Goal: Task Accomplishment & Management: Use online tool/utility

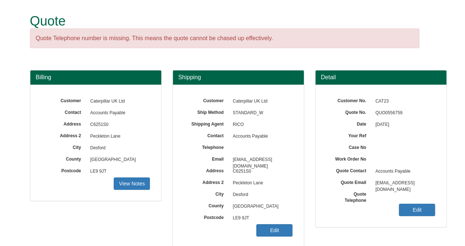
scroll to position [108, 0]
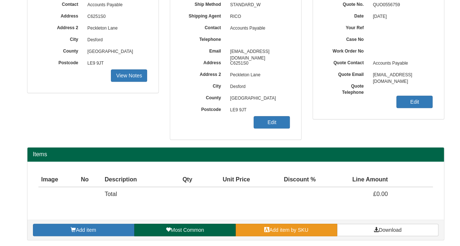
click at [287, 225] on link "Add item by SKU" at bounding box center [286, 230] width 101 height 12
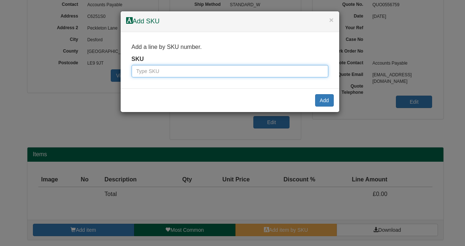
paste input "500000189"
type input "500000189"
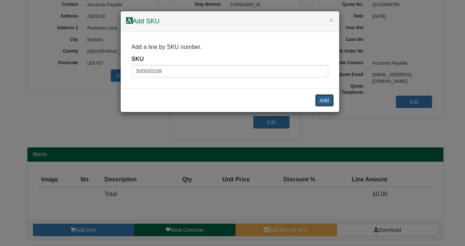
click at [320, 97] on button "Add" at bounding box center [324, 100] width 19 height 12
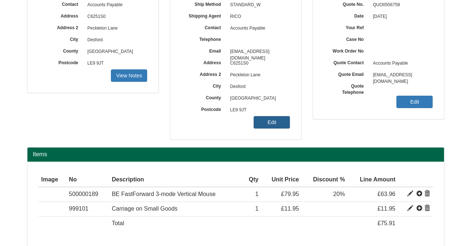
click at [276, 125] on link "Edit" at bounding box center [271, 122] width 36 height 12
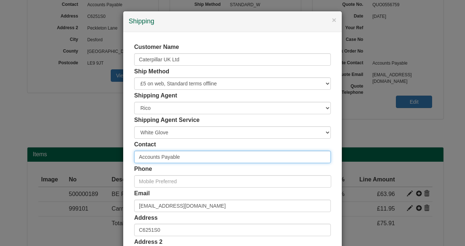
drag, startPoint x: 194, startPoint y: 155, endPoint x: 98, endPoint y: 168, distance: 96.7
click at [99, 168] on div "× Shipping Customer Name Caterpillar UK Ltd Ship Method Free of Charge £5 Flat …" at bounding box center [232, 123] width 465 height 246
type input "D"
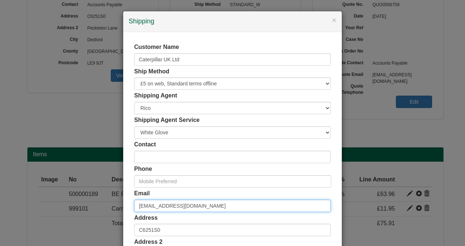
drag, startPoint x: 221, startPoint y: 207, endPoint x: 101, endPoint y: 184, distance: 122.2
click at [112, 207] on div "× Shipping Customer Name Caterpillar UK Ltd Ship Method Free of Charge £5 Flat …" at bounding box center [232, 123] width 465 height 246
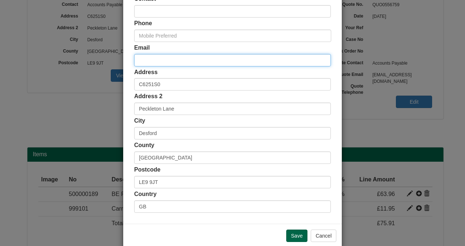
scroll to position [146, 0]
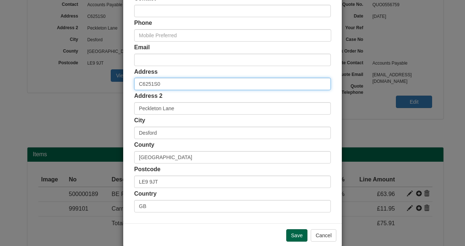
drag, startPoint x: 152, startPoint y: 83, endPoint x: 107, endPoint y: 82, distance: 45.4
click at [108, 83] on div "× Shipping Customer Name Caterpillar UK Ltd Ship Method Free of Charge £5 Flat …" at bounding box center [232, 123] width 465 height 246
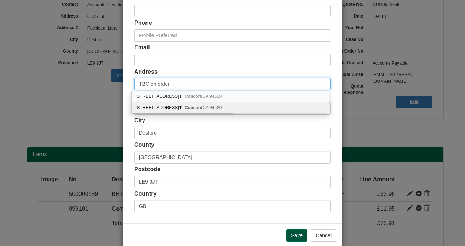
type input "TBC on order"
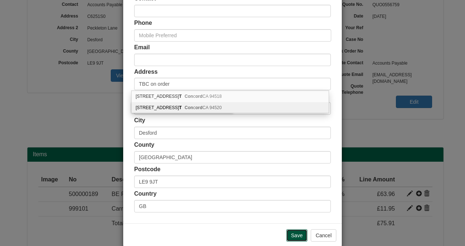
click at [291, 234] on input "Save" at bounding box center [296, 236] width 21 height 12
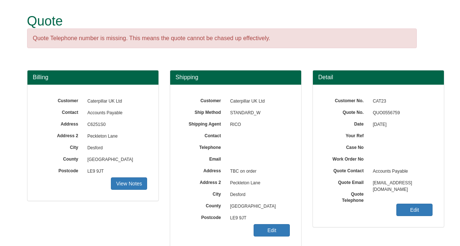
scroll to position [137, 0]
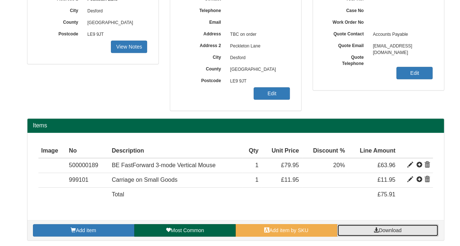
click at [391, 228] on span "Download" at bounding box center [390, 231] width 23 height 6
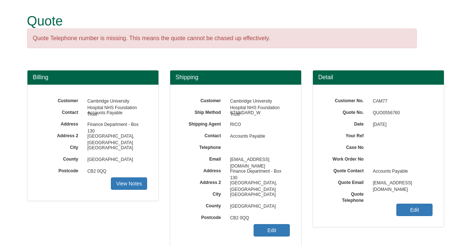
scroll to position [108, 0]
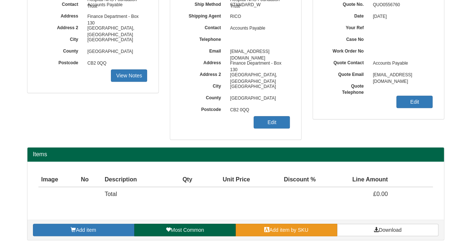
click at [274, 226] on link "Add item by SKU" at bounding box center [286, 230] width 101 height 12
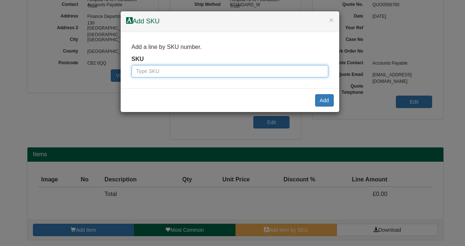
drag, startPoint x: 178, startPoint y: 73, endPoint x: 158, endPoint y: 73, distance: 19.7
click at [178, 73] on input "text" at bounding box center [230, 71] width 197 height 12
paste input "100017079"
type input "100017079"
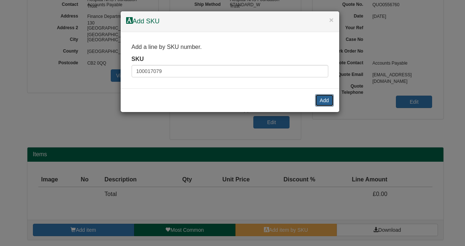
click at [327, 99] on button "Add" at bounding box center [324, 100] width 19 height 12
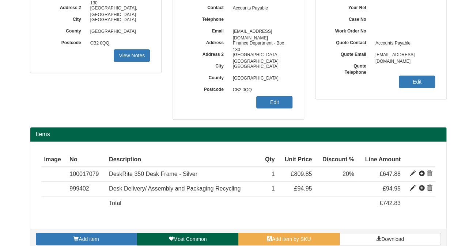
scroll to position [137, 0]
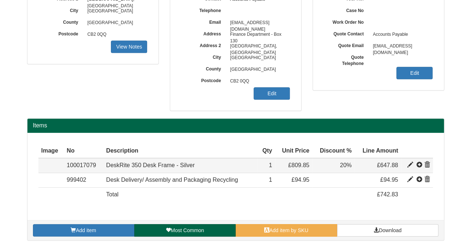
click at [409, 163] on span at bounding box center [410, 165] width 6 height 6
type input "DeskRite 350 Desk Frame - Silver"
type input "POST MARCH 2023"
type input "160.60"
type input "809.85"
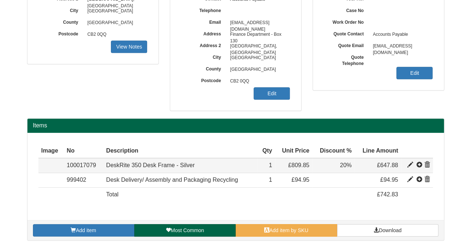
type input "809.85"
type input "1"
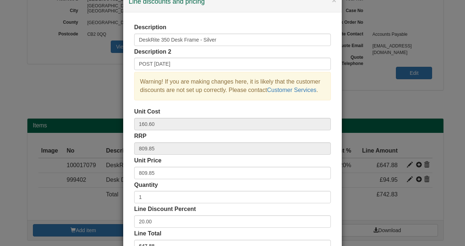
scroll to position [37, 0]
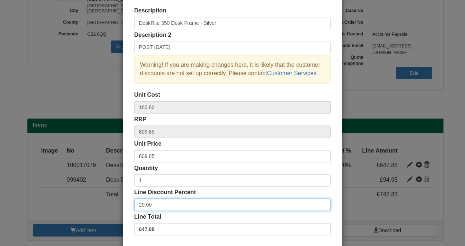
drag, startPoint x: 148, startPoint y: 203, endPoint x: 128, endPoint y: 209, distance: 20.8
click at [128, 209] on div "Description DeskRite 350 Desk Frame - Silver Description 2 POST MARCH 2023 Warn…" at bounding box center [232, 122] width 219 height 253
type input "50"
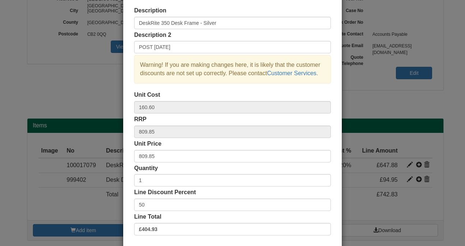
click at [127, 164] on div "Description DeskRite 350 Desk Frame - Silver Description 2 POST MARCH 2023 Warn…" at bounding box center [232, 122] width 219 height 253
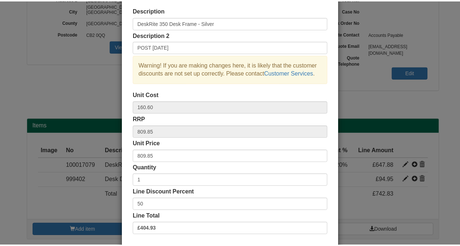
scroll to position [73, 0]
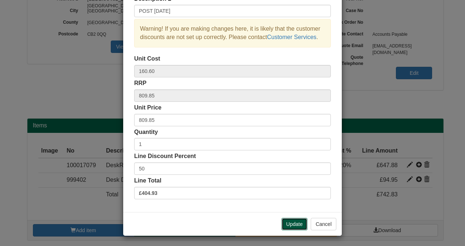
click at [295, 224] on button "Update" at bounding box center [295, 224] width 26 height 12
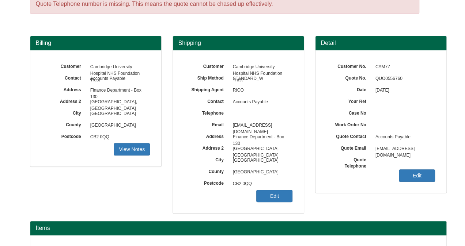
scroll to position [27, 0]
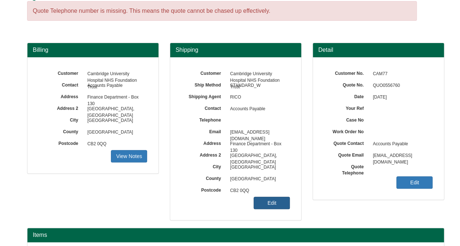
click at [276, 202] on link "Edit" at bounding box center [271, 203] width 36 height 12
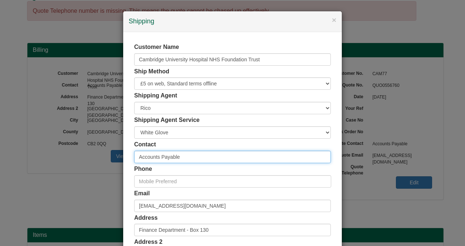
drag, startPoint x: 190, startPoint y: 157, endPoint x: 110, endPoint y: 158, distance: 80.5
click at [110, 158] on div "× Shipping Customer Name Cambridge University Hospital NHS Foundation Trust Shi…" at bounding box center [232, 123] width 465 height 246
type input "Helen Sadler"
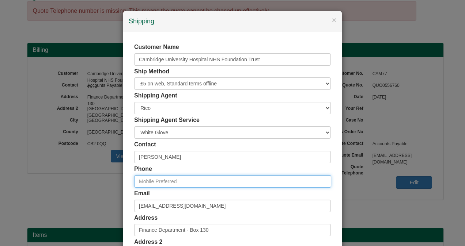
click at [185, 183] on input "text" at bounding box center [232, 182] width 197 height 12
click at [150, 179] on input "text" at bounding box center [232, 182] width 197 height 12
paste input "01223 596153"
type input "01223 596153"
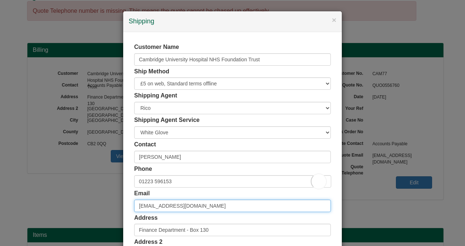
drag, startPoint x: 192, startPoint y: 202, endPoint x: 131, endPoint y: 206, distance: 61.6
click at [131, 206] on div "Customer Name Cambridge University Hospital NHS Foundation Trust Ship Method Fr…" at bounding box center [232, 201] width 219 height 338
click at [149, 206] on input "email" at bounding box center [232, 206] width 197 height 12
paste input "helen.sadler1@nhs.net"
type input "helen.sadler1@nhs.net"
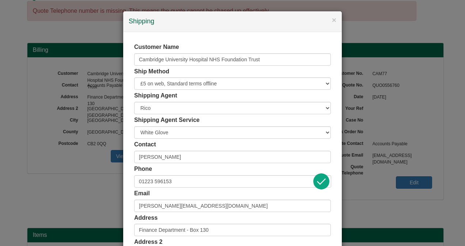
click at [127, 143] on div "Customer Name Cambridge University Hospital NHS Foundation Trust Ship Method Fr…" at bounding box center [232, 201] width 219 height 338
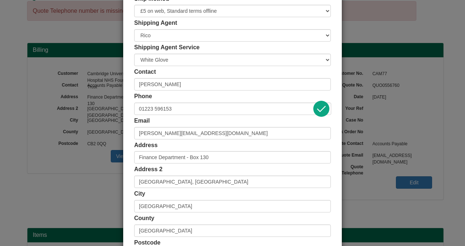
scroll to position [73, 0]
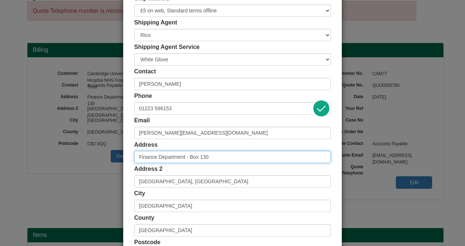
drag, startPoint x: 209, startPoint y: 157, endPoint x: 123, endPoint y: 163, distance: 86.9
click at [123, 163] on div "Customer Name Cambridge University Hospital NHS Foundation Trust Ship Method Fr…" at bounding box center [232, 128] width 219 height 338
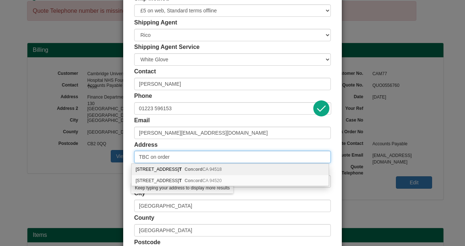
type input "TBC on order"
click at [126, 169] on div "Customer Name Cambridge University Hospital NHS Foundation Trust Ship Method Fr…" at bounding box center [232, 128] width 219 height 338
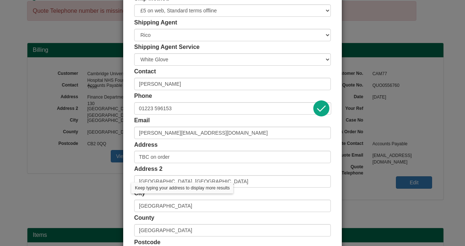
scroll to position [158, 0]
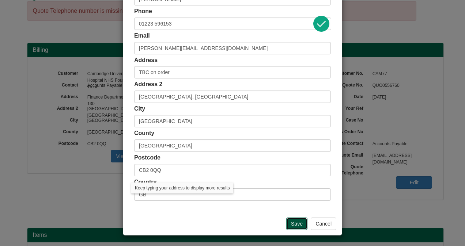
click at [289, 223] on input "Save" at bounding box center [296, 224] width 21 height 12
click at [292, 222] on input "Save" at bounding box center [296, 224] width 21 height 12
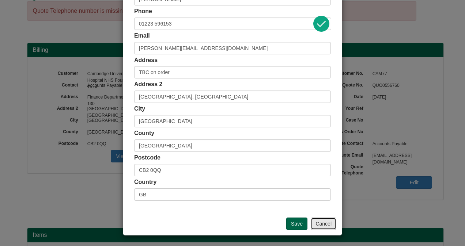
click at [320, 225] on button "Cancel" at bounding box center [324, 224] width 26 height 12
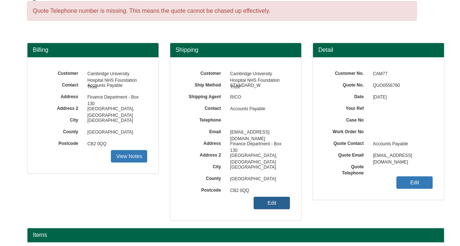
click at [274, 204] on link "Edit" at bounding box center [271, 203] width 36 height 12
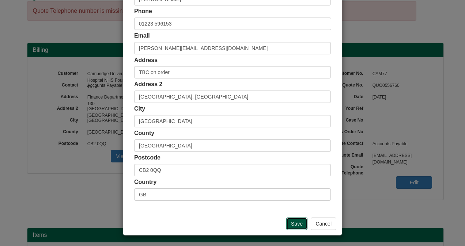
click at [291, 221] on input "Save" at bounding box center [296, 224] width 21 height 12
click at [315, 221] on button "Cancel" at bounding box center [324, 224] width 26 height 12
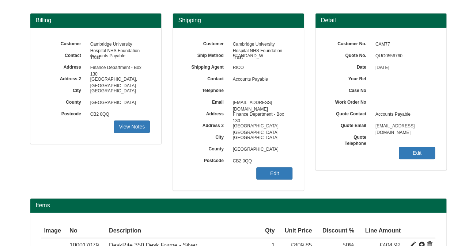
scroll to position [101, 0]
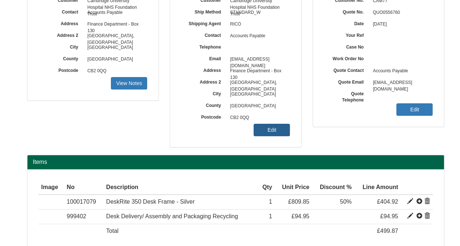
click at [268, 131] on link "Edit" at bounding box center [271, 130] width 36 height 12
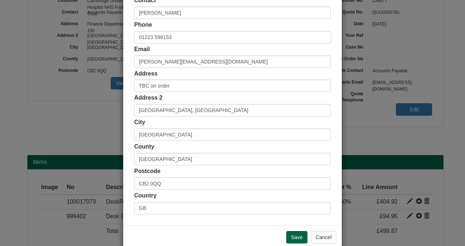
scroll to position [158, 0]
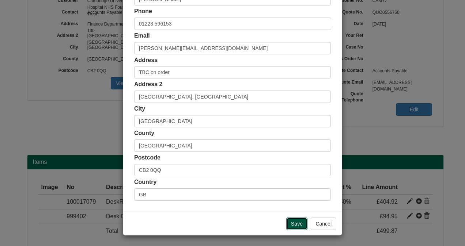
click at [289, 219] on input "Save" at bounding box center [296, 224] width 21 height 12
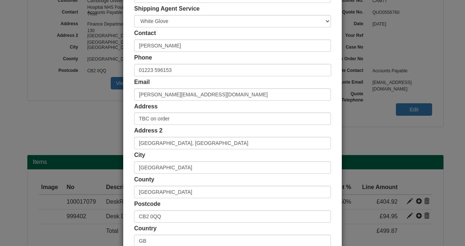
scroll to position [85, 0]
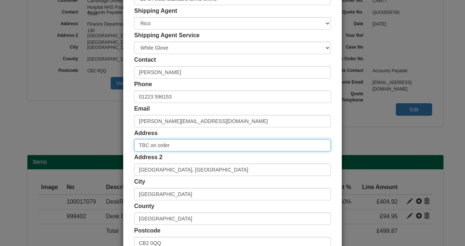
drag, startPoint x: 185, startPoint y: 148, endPoint x: 116, endPoint y: 147, distance: 69.1
click at [128, 147] on div "Customer Name Cambridge University Hospital NHS Foundation Trust Ship Method Fr…" at bounding box center [232, 116] width 219 height 338
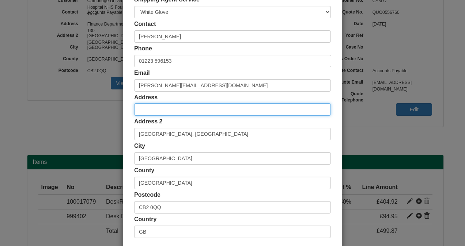
scroll to position [158, 0]
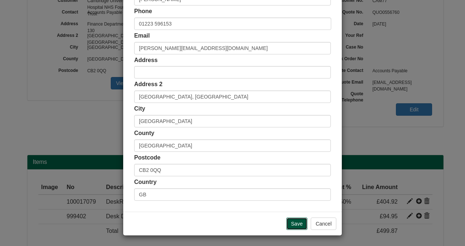
click at [290, 223] on input "Save" at bounding box center [296, 224] width 21 height 12
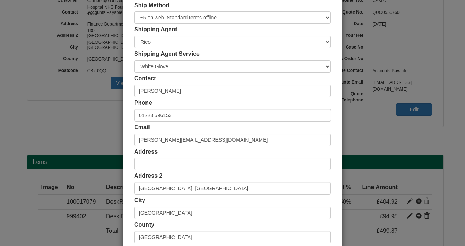
scroll to position [146, 0]
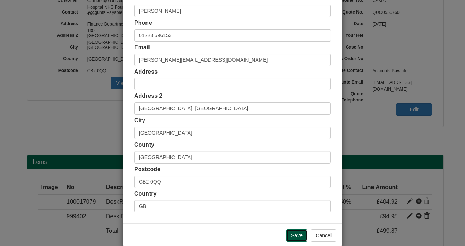
click at [289, 233] on input "Save" at bounding box center [296, 236] width 21 height 12
click at [314, 232] on button "Cancel" at bounding box center [324, 236] width 26 height 12
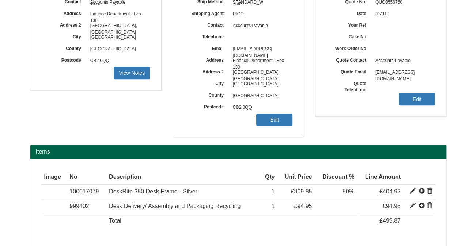
scroll to position [137, 0]
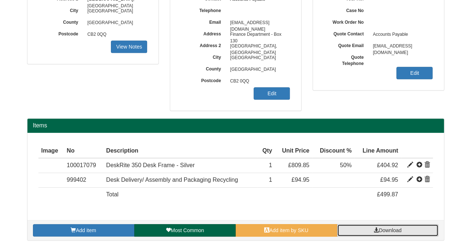
click at [384, 231] on span "Download" at bounding box center [390, 231] width 23 height 6
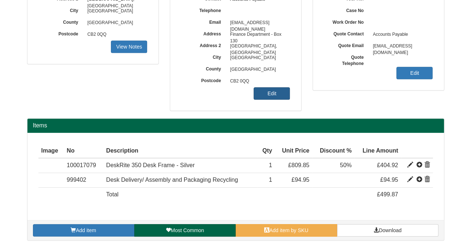
click at [266, 89] on link "Edit" at bounding box center [271, 93] width 36 height 12
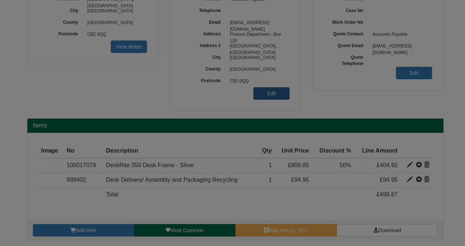
scroll to position [0, 0]
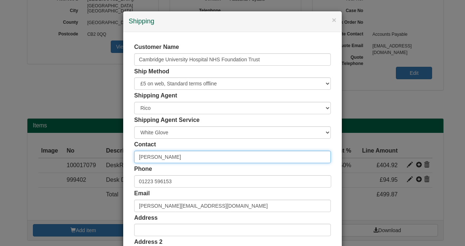
click at [190, 158] on input "Helen Sadler" at bounding box center [232, 157] width 197 height 12
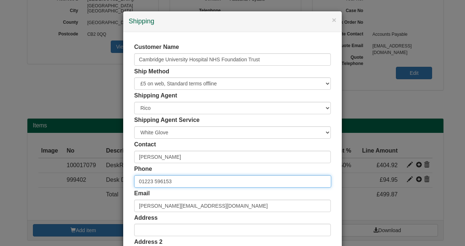
click at [185, 182] on input "01223 596153" at bounding box center [232, 182] width 197 height 12
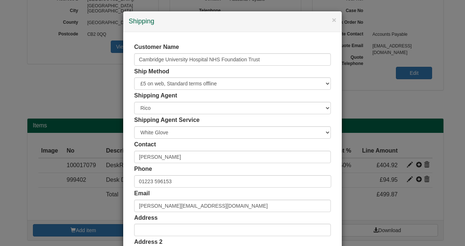
click at [196, 212] on div "Customer Name Cambridge University Hospital NHS Foundation Trust Ship Method Fr…" at bounding box center [232, 201] width 197 height 316
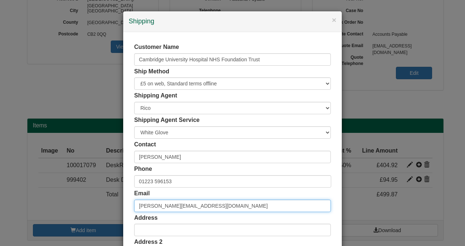
drag, startPoint x: 197, startPoint y: 208, endPoint x: 202, endPoint y: 207, distance: 5.2
click at [197, 208] on input "helen.sadler1@nhs.net" at bounding box center [232, 206] width 197 height 12
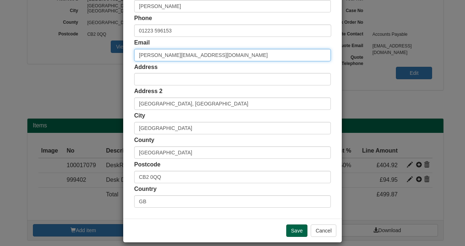
scroll to position [158, 0]
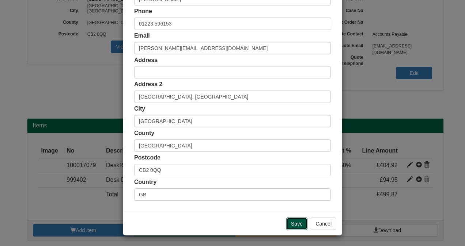
click at [304, 224] on input "Save" at bounding box center [296, 224] width 21 height 12
click at [293, 224] on input "Save" at bounding box center [296, 224] width 21 height 12
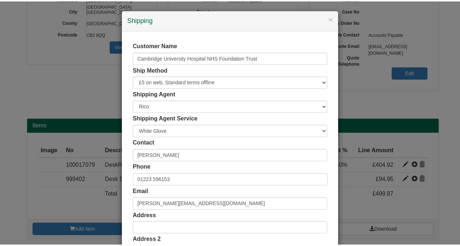
scroll to position [0, 0]
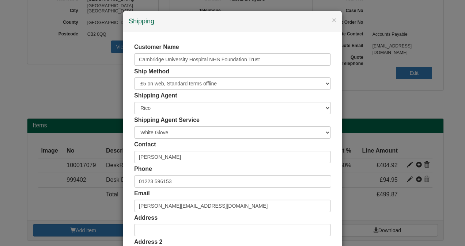
click at [366, 196] on div "× Shipping Customer Name Cambridge University Hospital NHS Foundation Trust Shi…" at bounding box center [232, 123] width 465 height 246
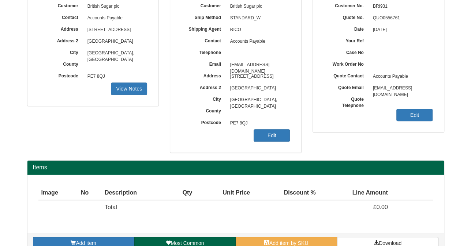
scroll to position [108, 0]
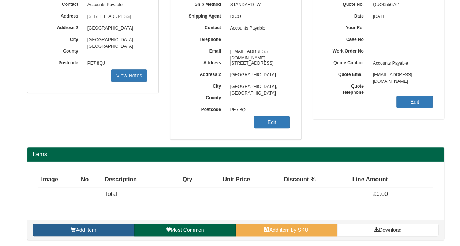
click at [105, 225] on link "Add item" at bounding box center [83, 230] width 101 height 12
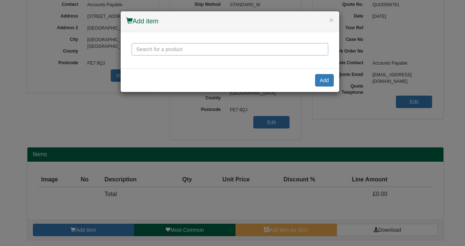
click at [182, 51] on input "text" at bounding box center [230, 49] width 197 height 12
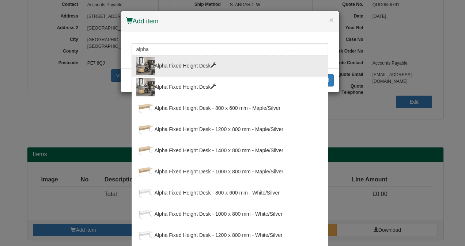
click at [212, 64] on span at bounding box center [213, 65] width 5 height 5
type input "Alpha Fixed Height Desk"
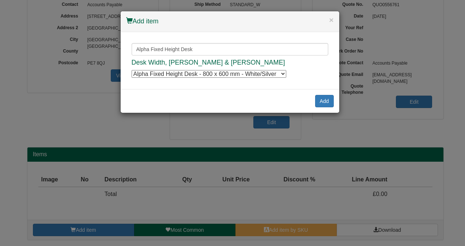
click at [283, 73] on select "Alpha Fixed Height Desk - 800 x 600 mm - White/Silver Alpha Fixed Height Desk -…" at bounding box center [209, 74] width 155 height 8
select select "4621003"
click at [132, 70] on select "Alpha Fixed Height Desk - 800 x 600 mm - White/Silver Alpha Fixed Height Desk -…" at bounding box center [209, 74] width 155 height 8
click at [327, 101] on button "Add" at bounding box center [324, 101] width 19 height 12
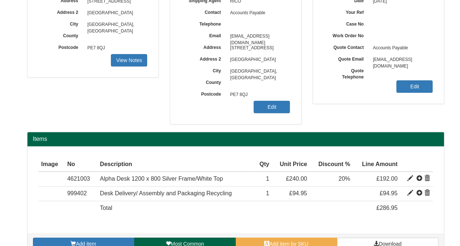
scroll to position [137, 0]
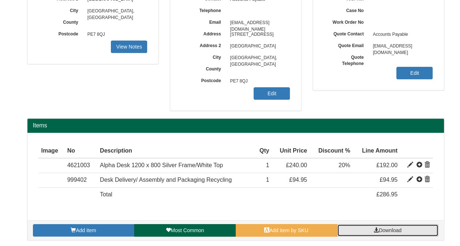
click at [394, 231] on span "Download" at bounding box center [390, 231] width 23 height 6
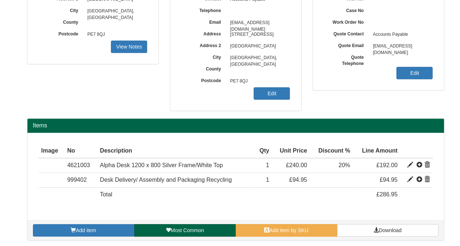
click at [285, 193] on td at bounding box center [291, 195] width 38 height 14
click at [275, 230] on span "Add item by SKU" at bounding box center [288, 231] width 39 height 6
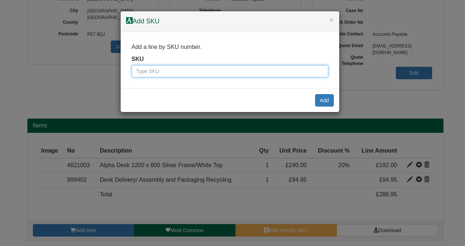
click at [188, 71] on input "text" at bounding box center [230, 71] width 197 height 12
type input "8833003"
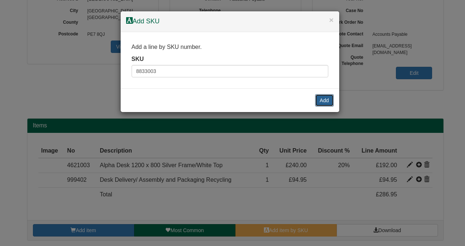
click at [322, 97] on button "Add" at bounding box center [324, 100] width 19 height 12
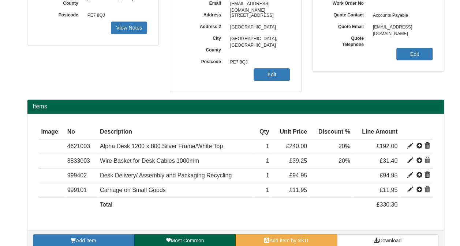
scroll to position [166, 0]
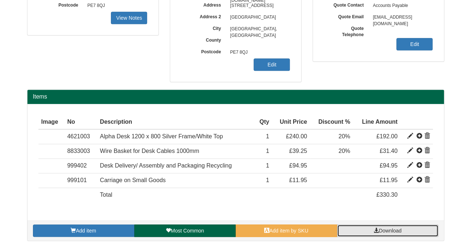
click at [394, 228] on span "Download" at bounding box center [390, 231] width 23 height 6
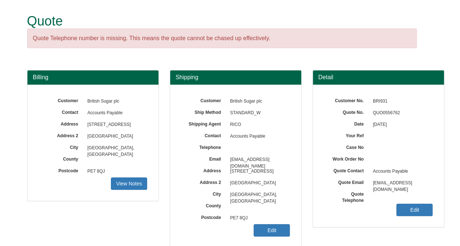
scroll to position [108, 0]
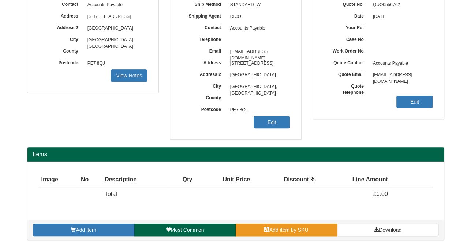
click at [286, 229] on span "Add item by SKU" at bounding box center [288, 230] width 39 height 6
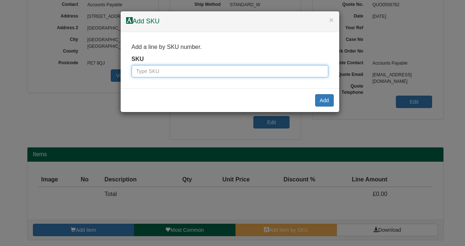
click at [226, 73] on input "text" at bounding box center [230, 71] width 197 height 12
type input "9820754"
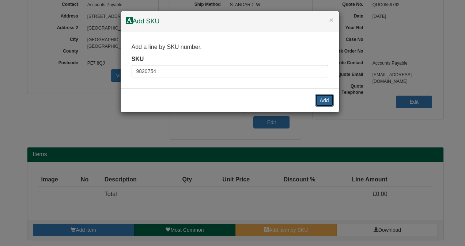
click at [318, 97] on button "Add" at bounding box center [324, 100] width 19 height 12
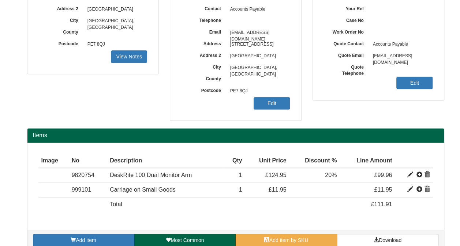
scroll to position [137, 0]
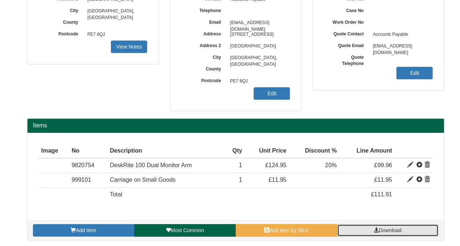
click at [388, 229] on span "Download" at bounding box center [390, 231] width 23 height 6
